Goal: Information Seeking & Learning: Learn about a topic

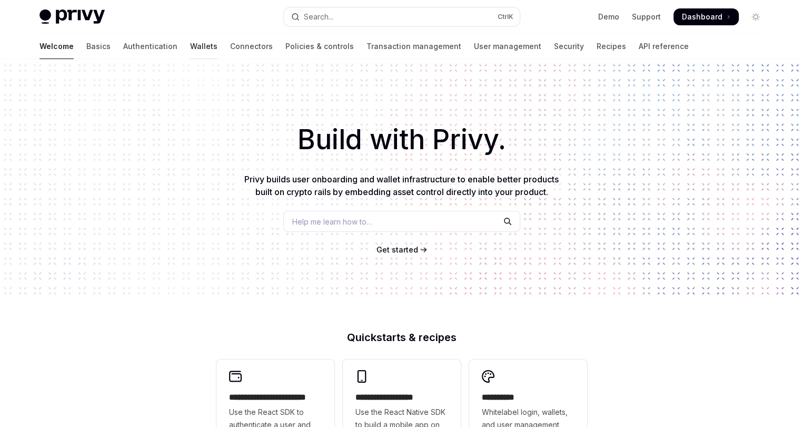
click at [190, 43] on link "Wallets" at bounding box center [203, 46] width 27 height 25
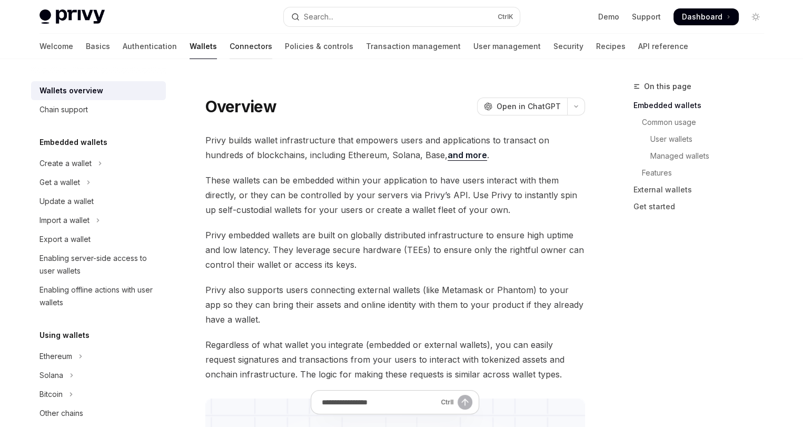
click at [230, 47] on link "Connectors" at bounding box center [251, 46] width 43 height 25
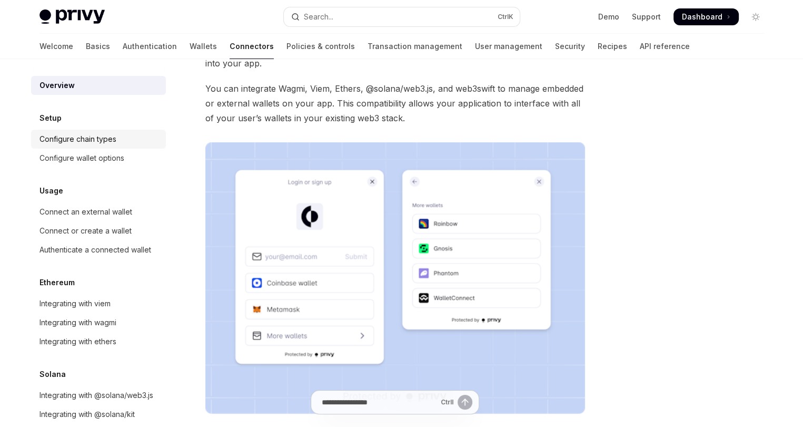
click at [114, 142] on div "Configure chain types" at bounding box center [78, 139] width 77 height 13
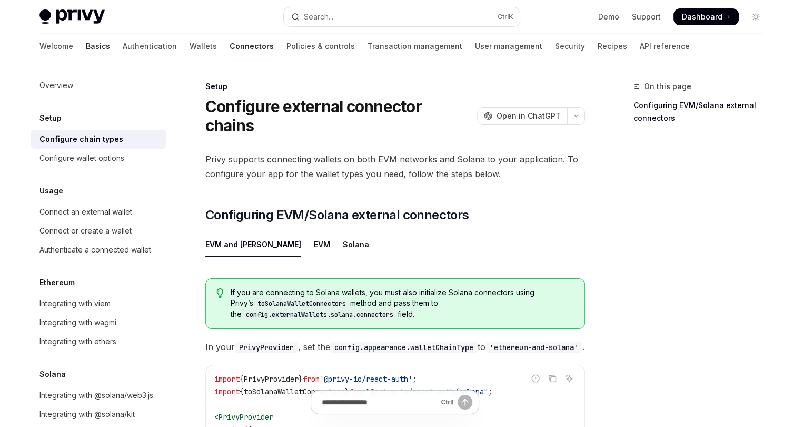
click at [86, 44] on link "Basics" at bounding box center [98, 46] width 24 height 25
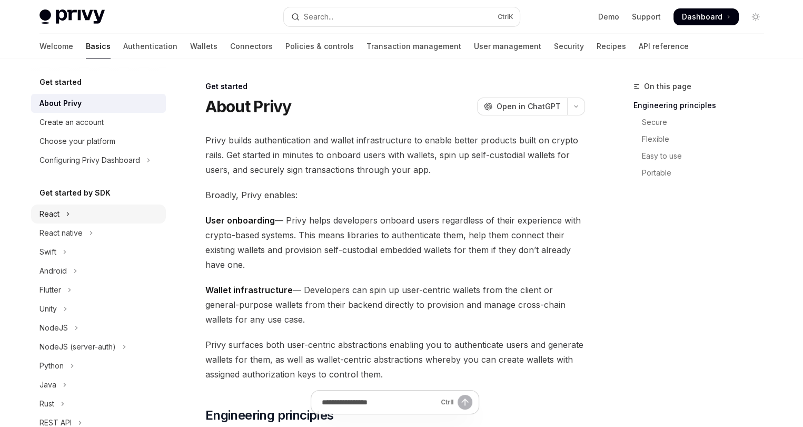
click at [78, 218] on button "React" at bounding box center [98, 213] width 135 height 19
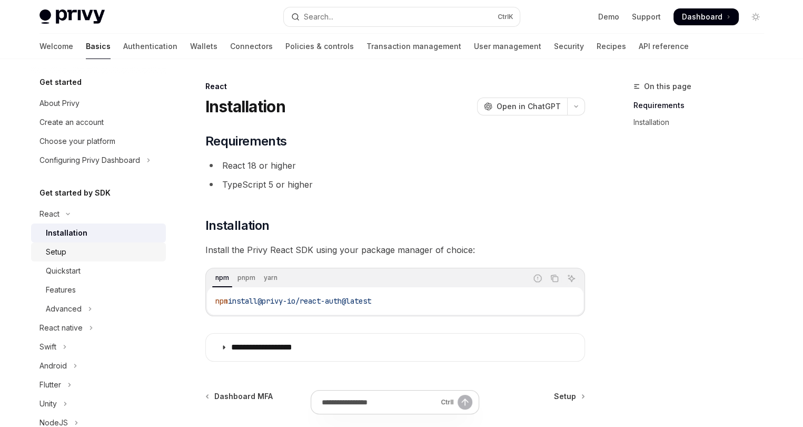
click at [87, 250] on div "Setup" at bounding box center [103, 251] width 114 height 13
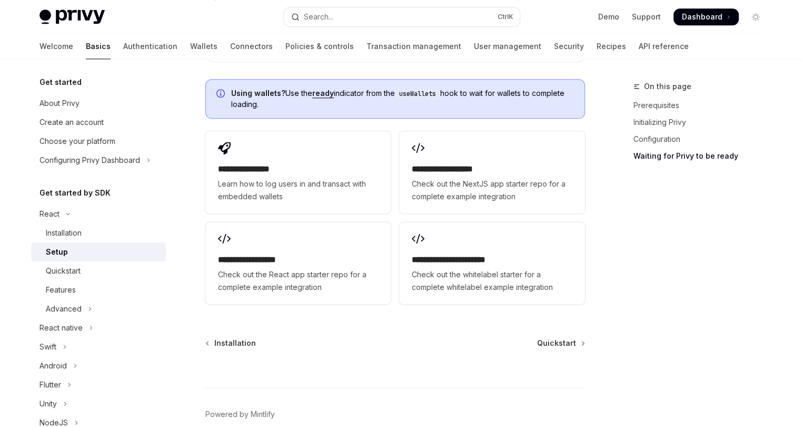
scroll to position [1344, 0]
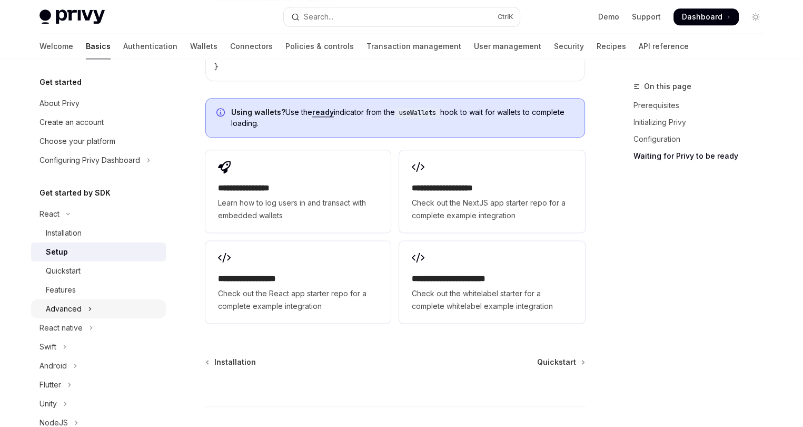
click at [93, 305] on button "Advanced" at bounding box center [98, 308] width 135 height 19
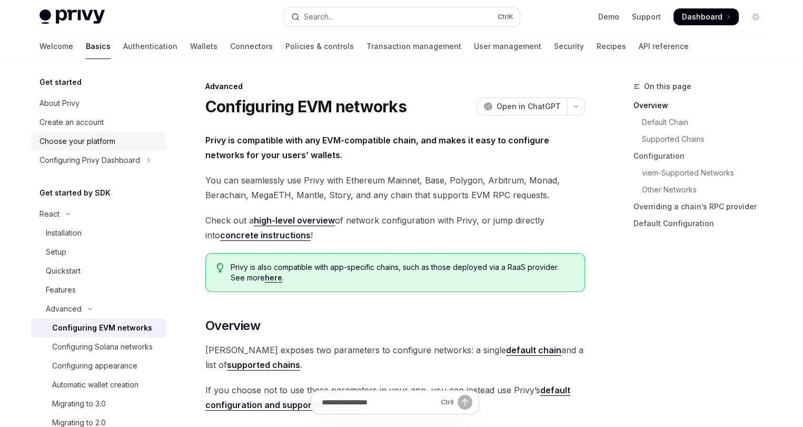
click at [107, 142] on div "Choose your platform" at bounding box center [78, 141] width 76 height 13
type textarea "*"
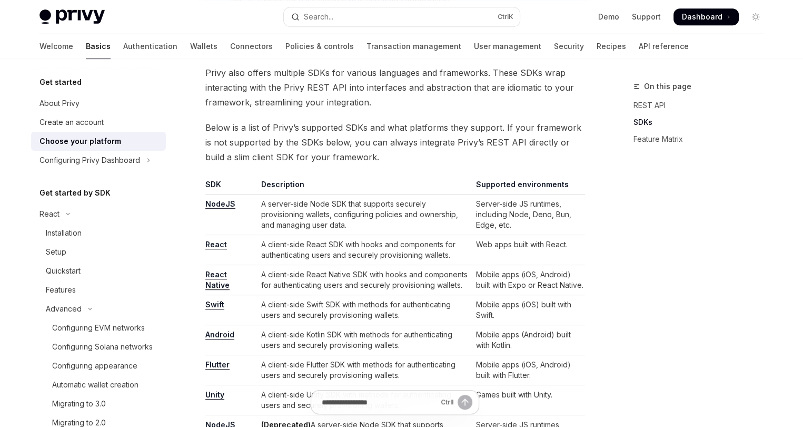
scroll to position [527, 0]
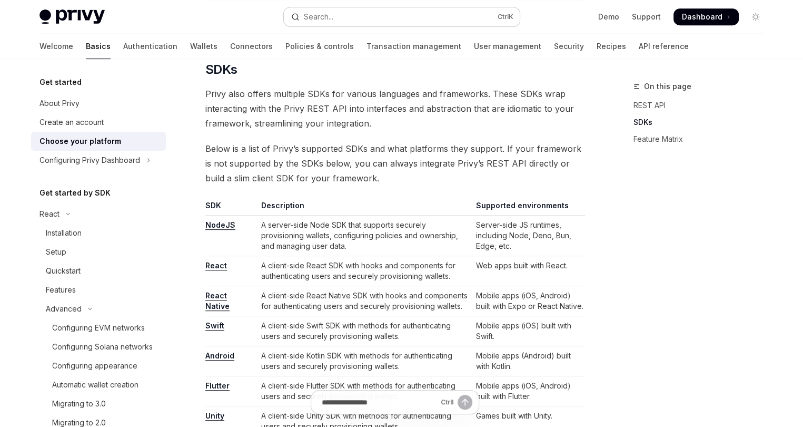
click at [325, 21] on div "Search..." at bounding box center [319, 17] width 30 height 13
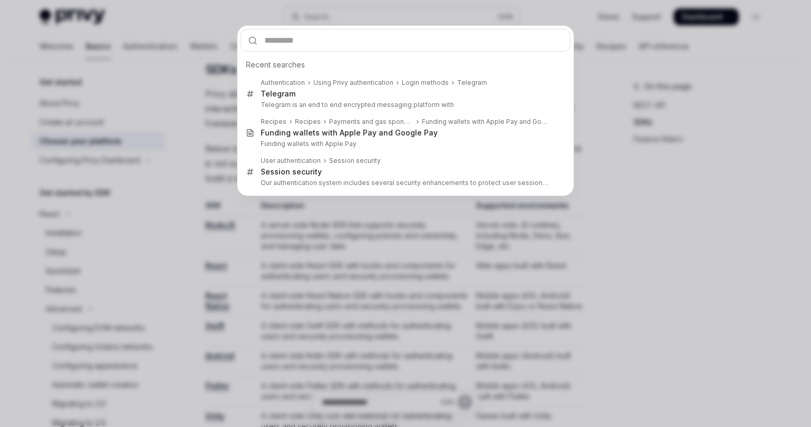
type input "*"
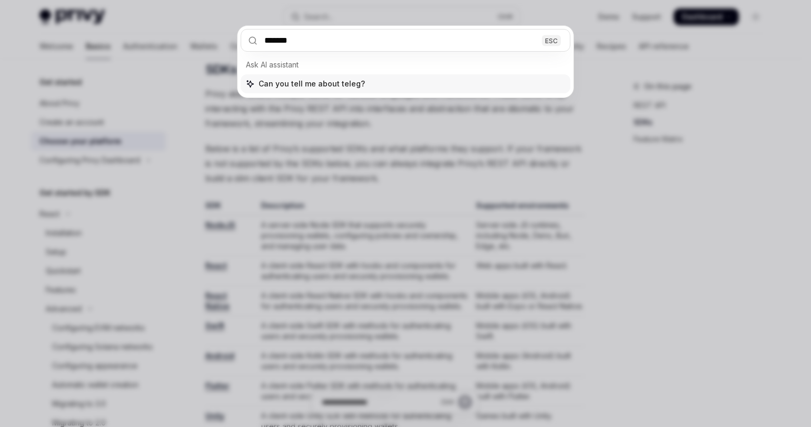
type input "********"
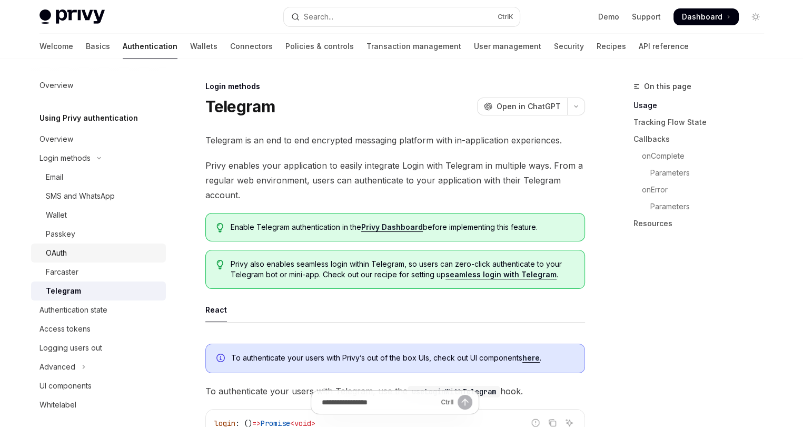
click at [103, 247] on div "OAuth" at bounding box center [103, 253] width 114 height 13
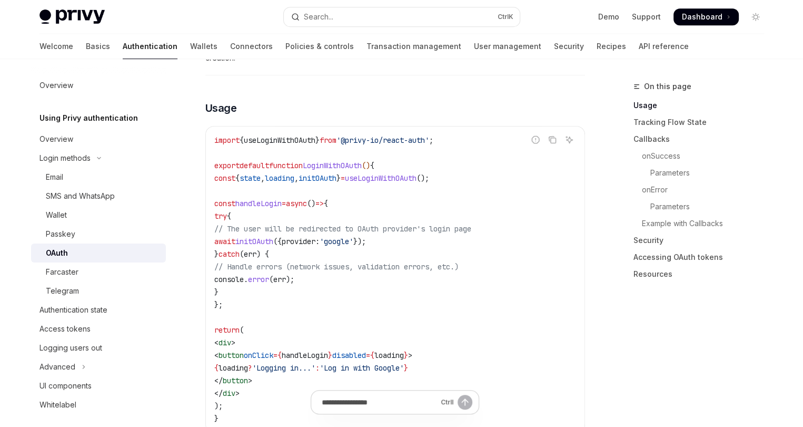
scroll to position [632, 0]
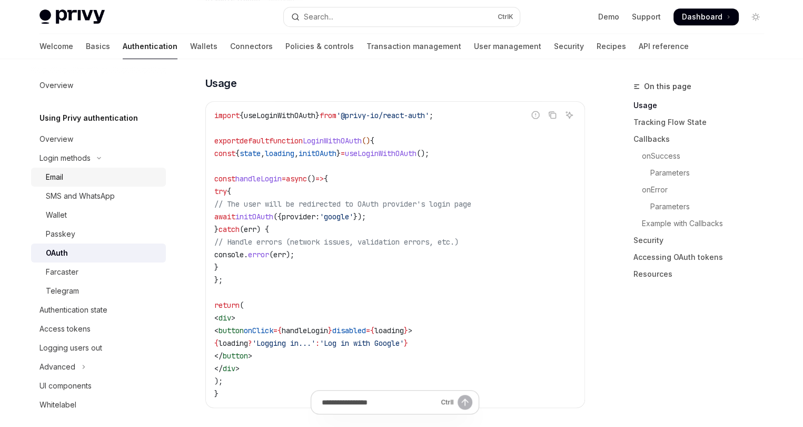
click at [82, 177] on div "Email" at bounding box center [103, 177] width 114 height 13
type textarea "*"
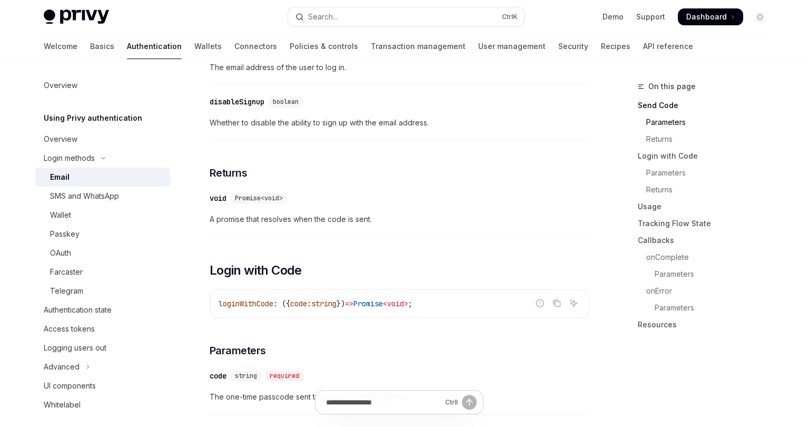
scroll to position [474, 0]
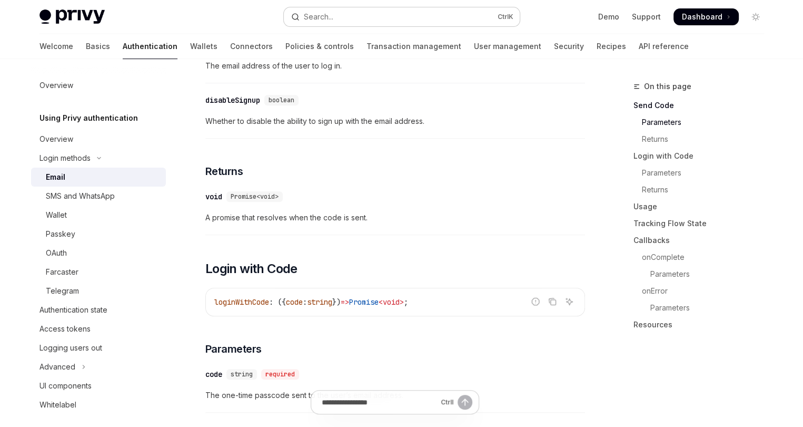
click at [367, 19] on button "Search... Ctrl K" at bounding box center [402, 16] width 236 height 19
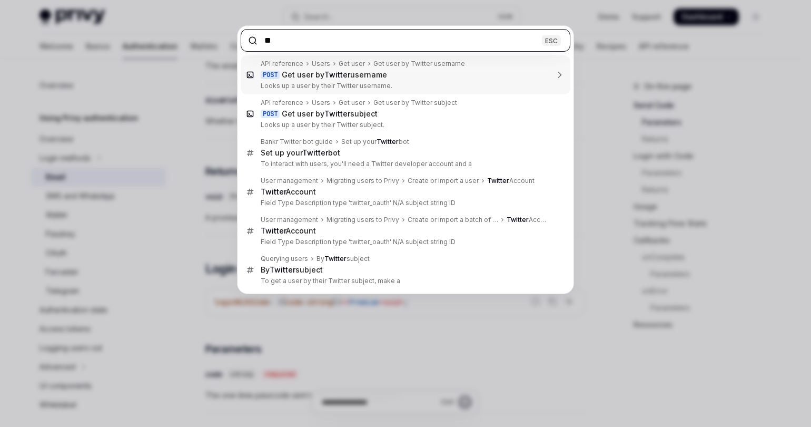
type input "*"
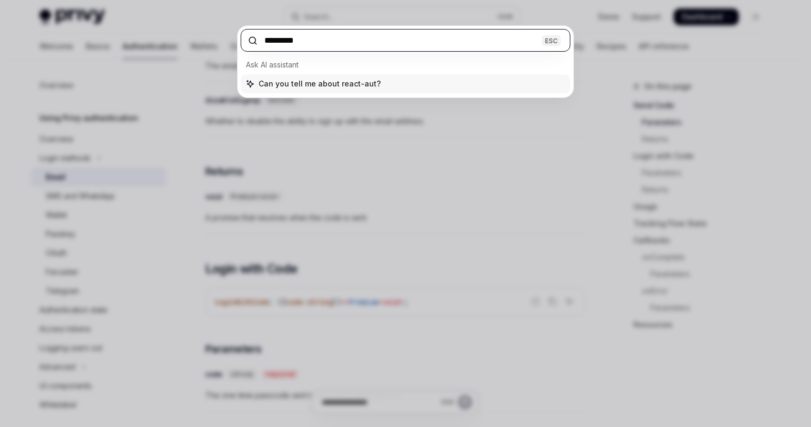
type input "**********"
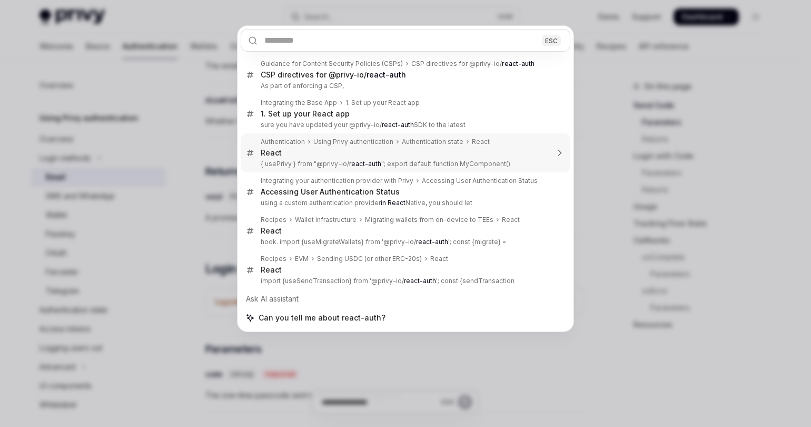
type textarea "*"
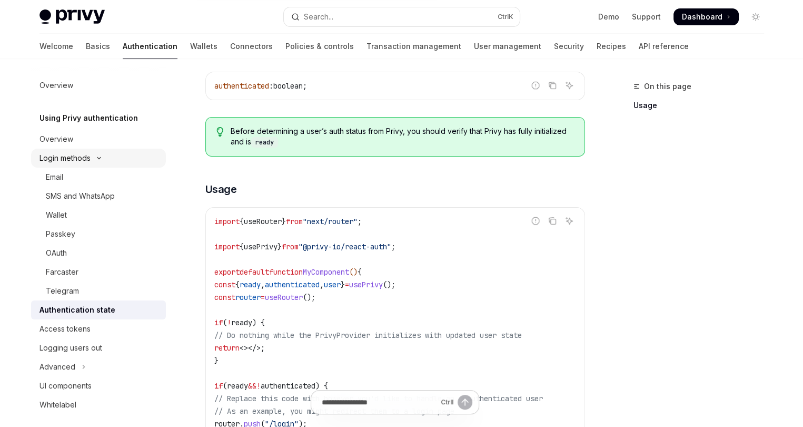
scroll to position [171, 0]
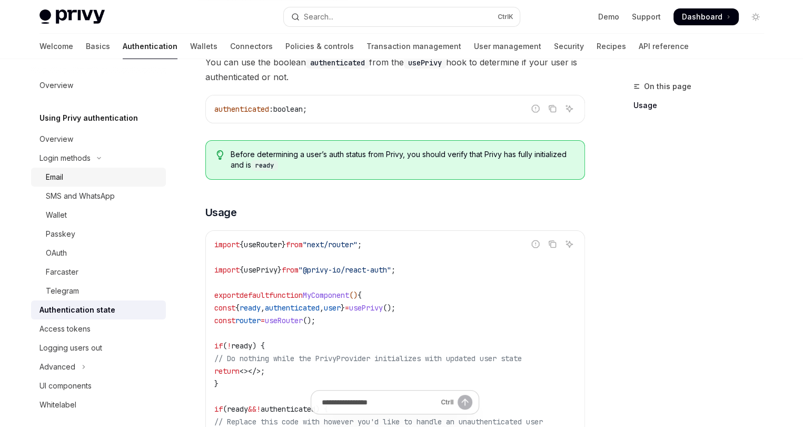
click at [81, 172] on div "Email" at bounding box center [103, 177] width 114 height 13
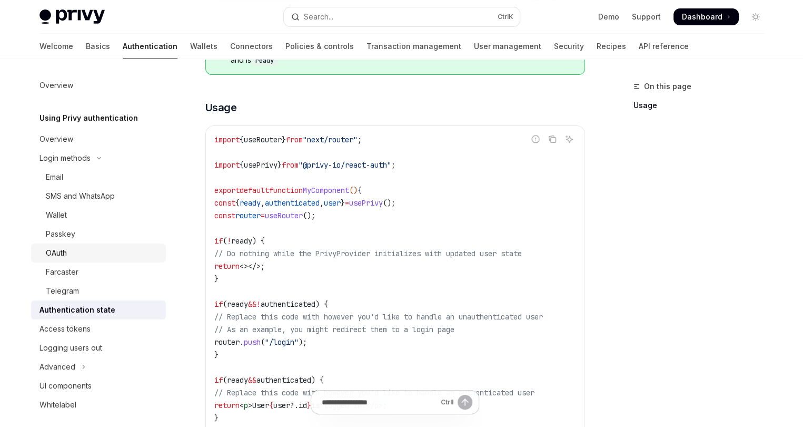
scroll to position [272, 0]
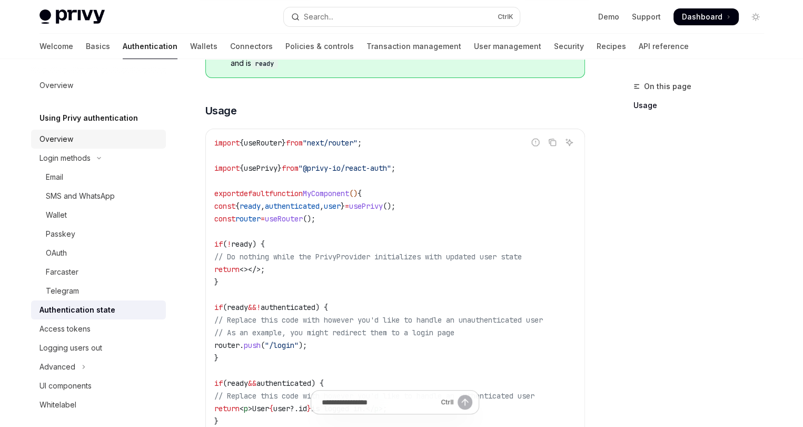
click at [91, 140] on div "Overview" at bounding box center [100, 139] width 120 height 13
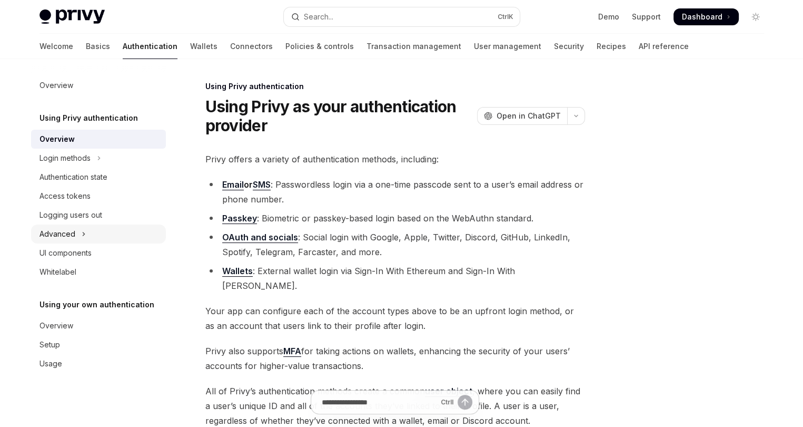
click at [72, 231] on div "Advanced" at bounding box center [58, 234] width 36 height 13
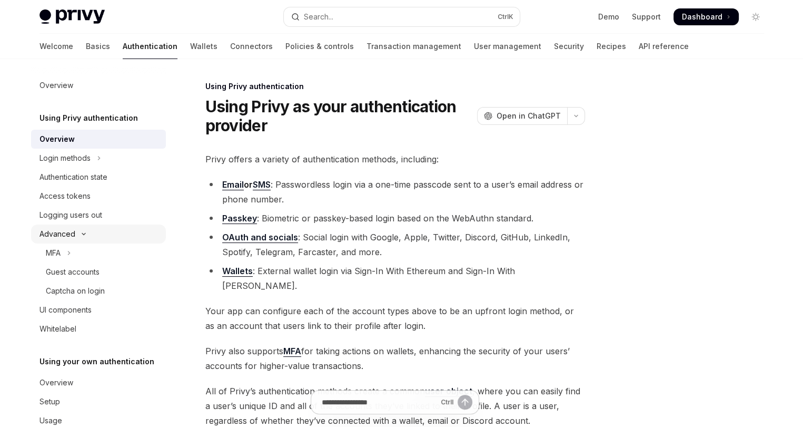
click at [91, 234] on button "Advanced" at bounding box center [98, 233] width 135 height 19
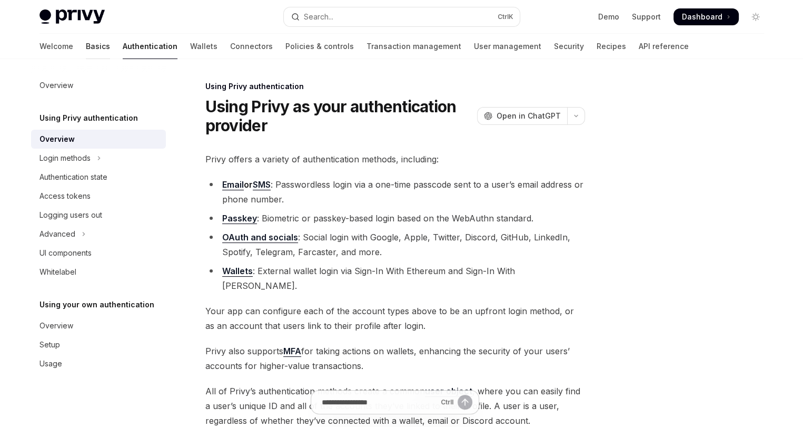
click at [86, 45] on link "Basics" at bounding box center [98, 46] width 24 height 25
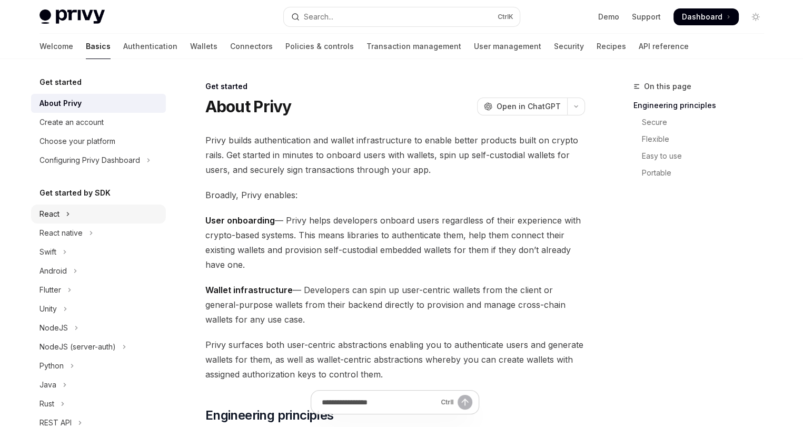
click at [86, 210] on button "React" at bounding box center [98, 213] width 135 height 19
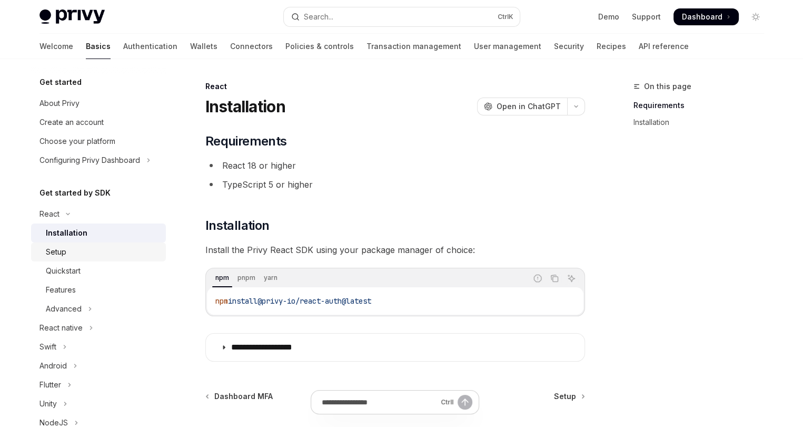
click at [86, 250] on div "Setup" at bounding box center [103, 251] width 114 height 13
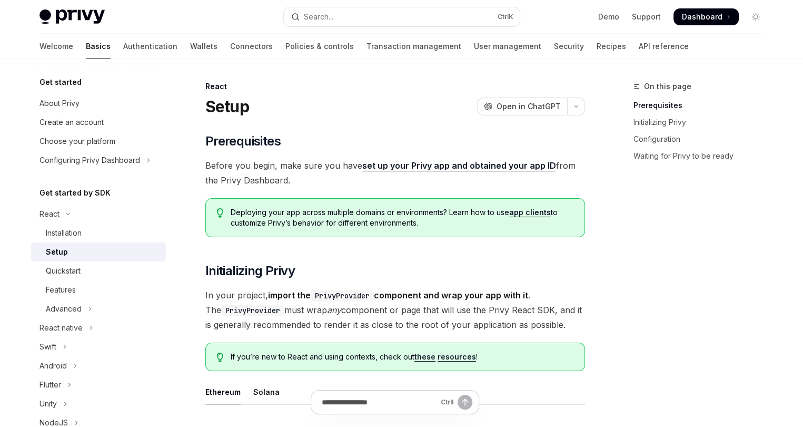
click at [53, 250] on div "Setup" at bounding box center [57, 251] width 22 height 13
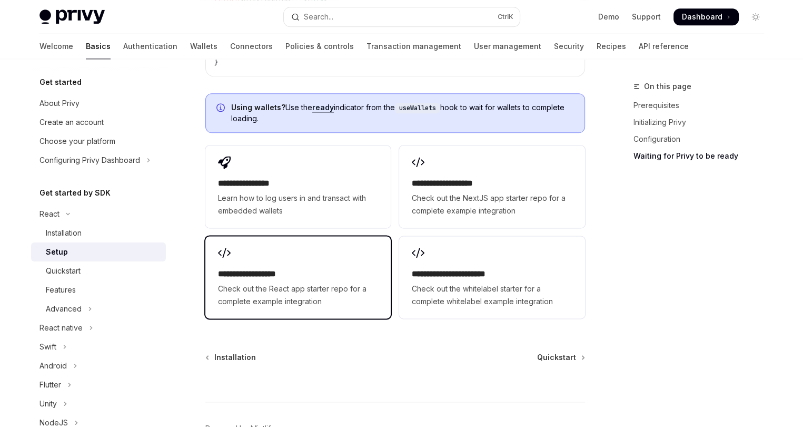
scroll to position [1344, 0]
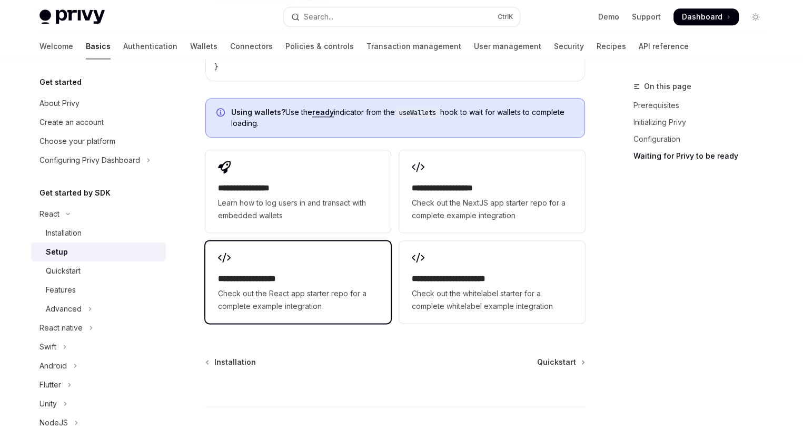
click at [297, 287] on span "Check out the React app starter repo for a complete example integration" at bounding box center [298, 299] width 160 height 25
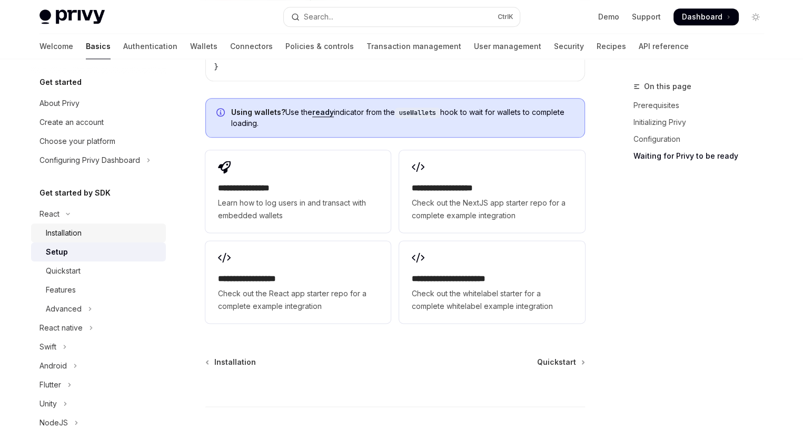
click at [122, 233] on div "Installation" at bounding box center [103, 233] width 114 height 13
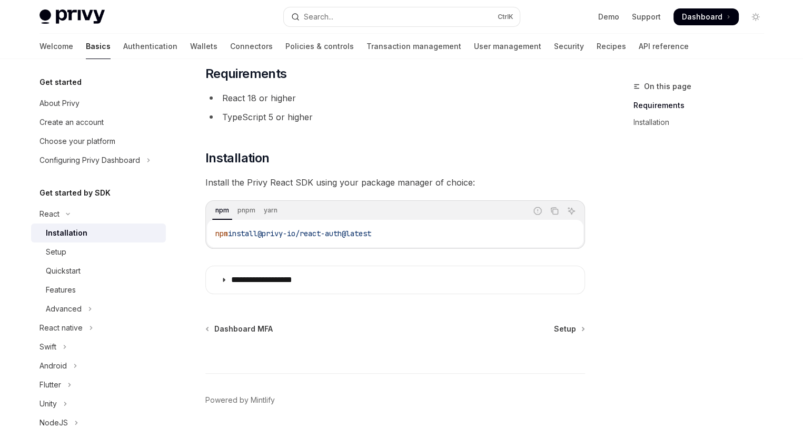
scroll to position [103, 0]
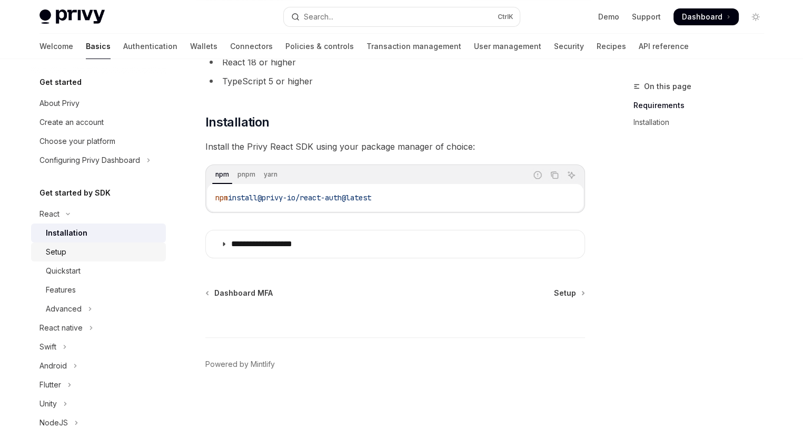
click at [100, 254] on div "Setup" at bounding box center [103, 251] width 114 height 13
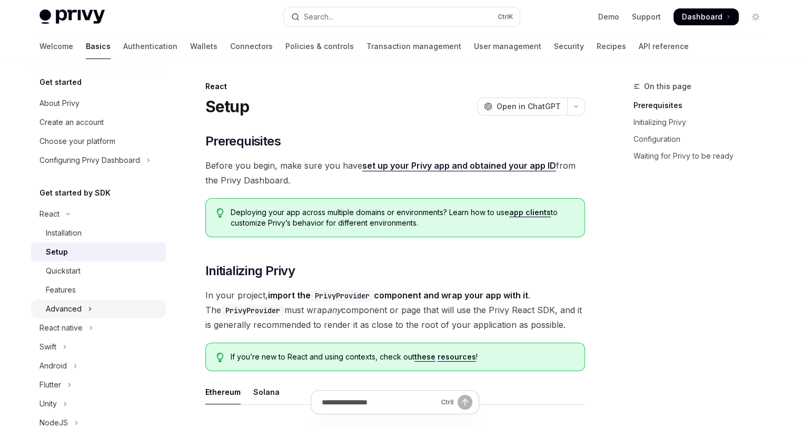
click at [88, 302] on icon "Toggle Advanced section" at bounding box center [90, 308] width 4 height 13
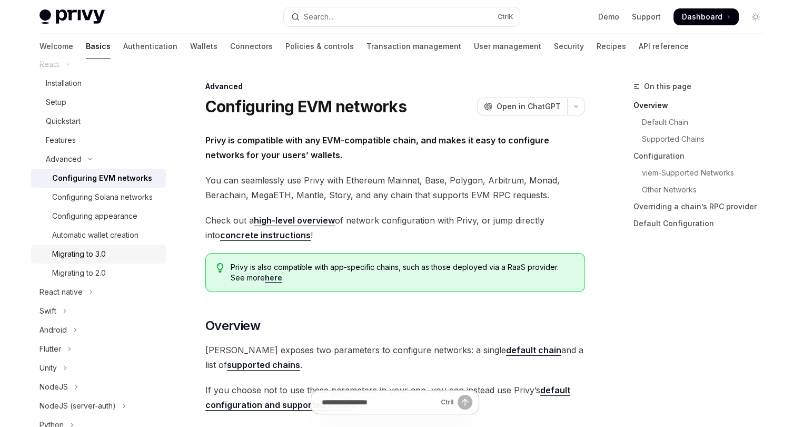
scroll to position [158, 0]
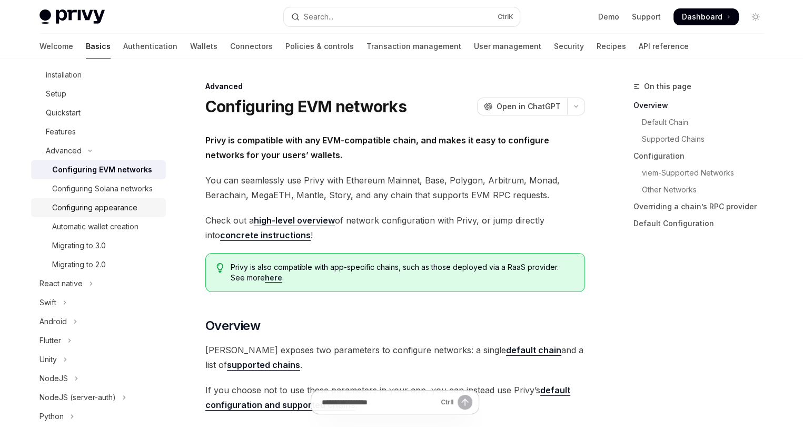
click at [114, 214] on div "Configuring appearance" at bounding box center [94, 207] width 85 height 13
type textarea "*"
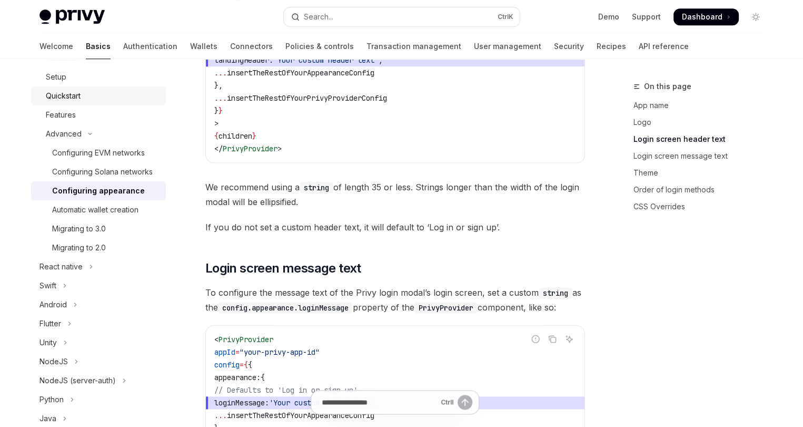
scroll to position [211, 0]
